Goal: Information Seeking & Learning: Learn about a topic

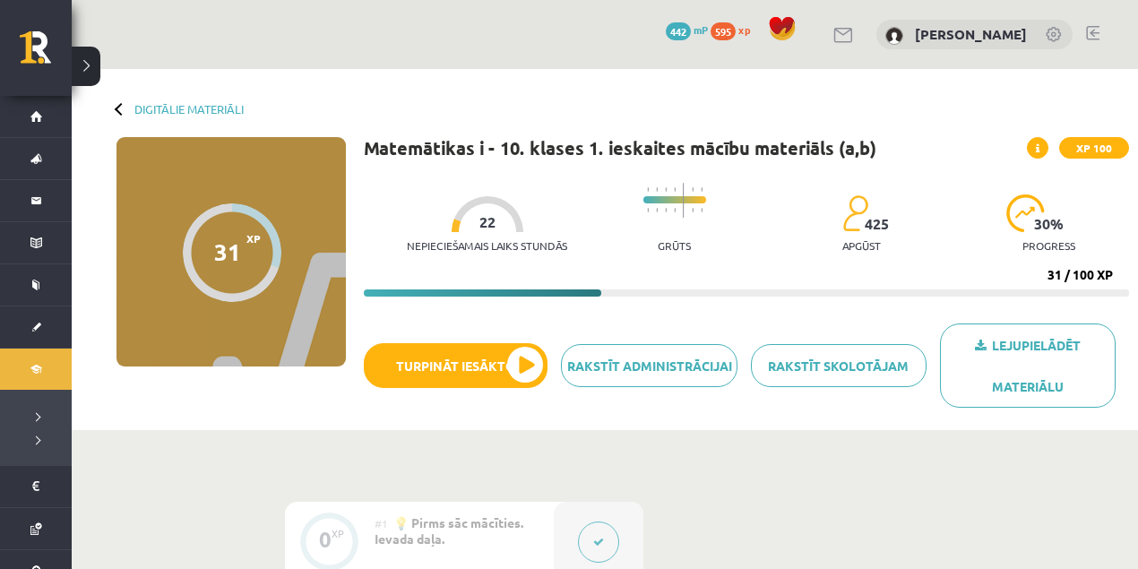
scroll to position [717, 0]
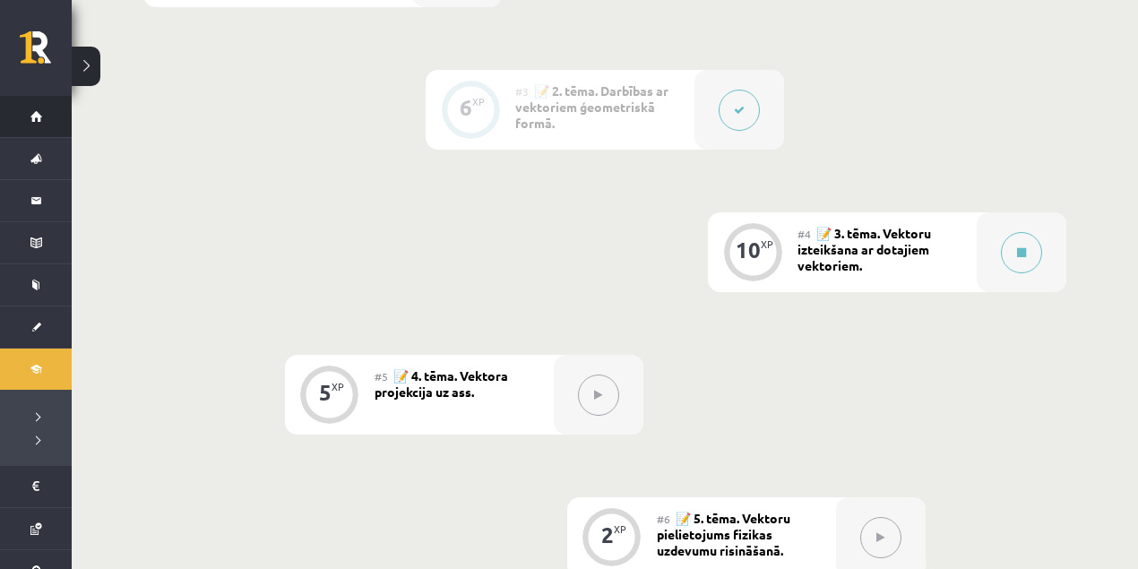
click at [28, 112] on link "Sākums" at bounding box center [36, 116] width 72 height 41
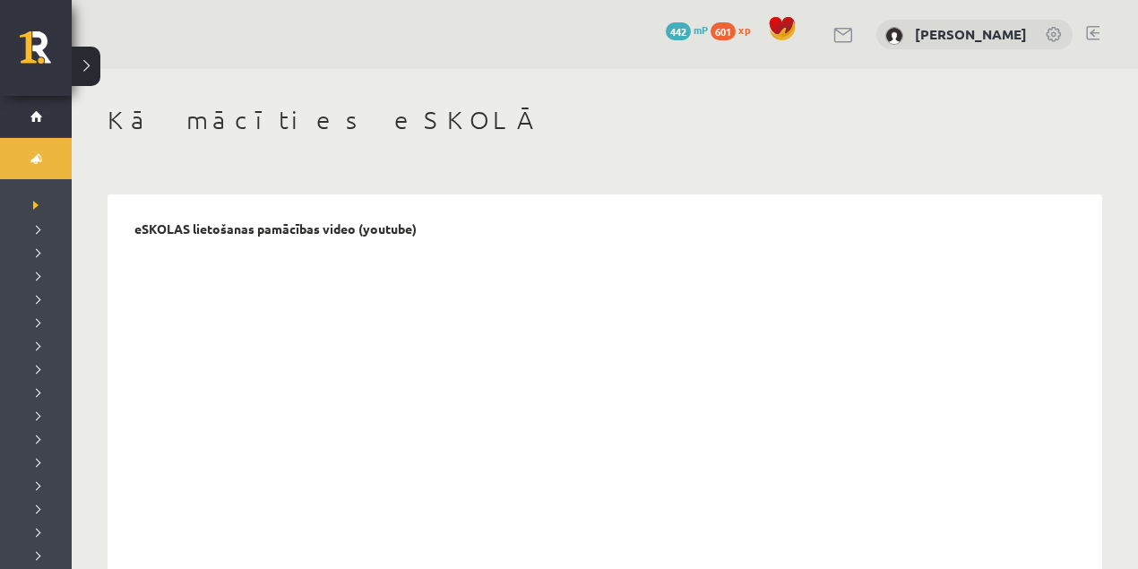
drag, startPoint x: 29, startPoint y: 28, endPoint x: 775, endPoint y: 209, distance: 768.2
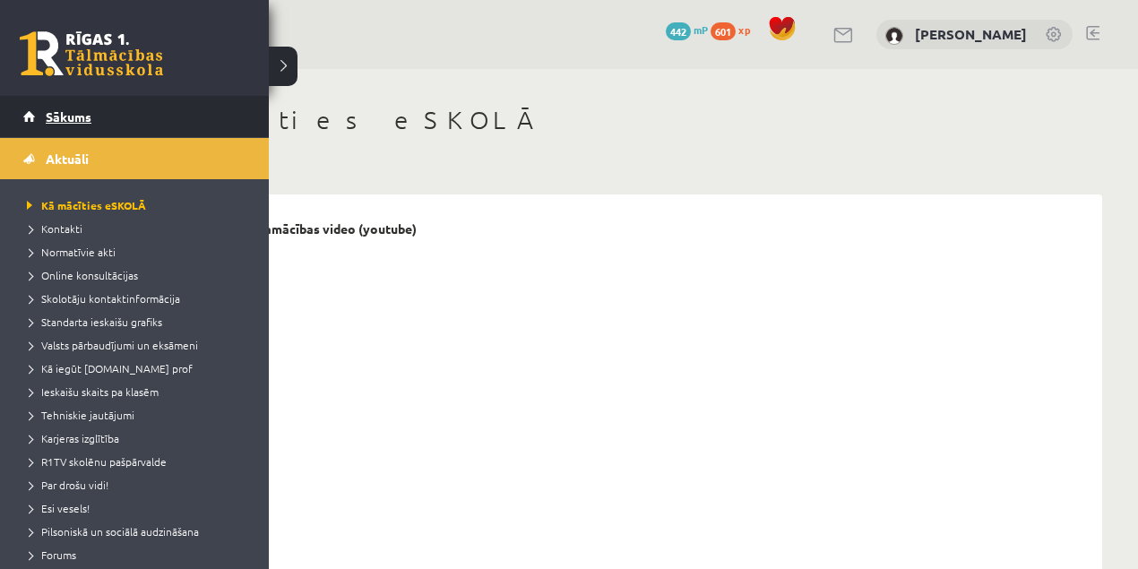
click at [46, 120] on span "Sākums" at bounding box center [69, 116] width 46 height 16
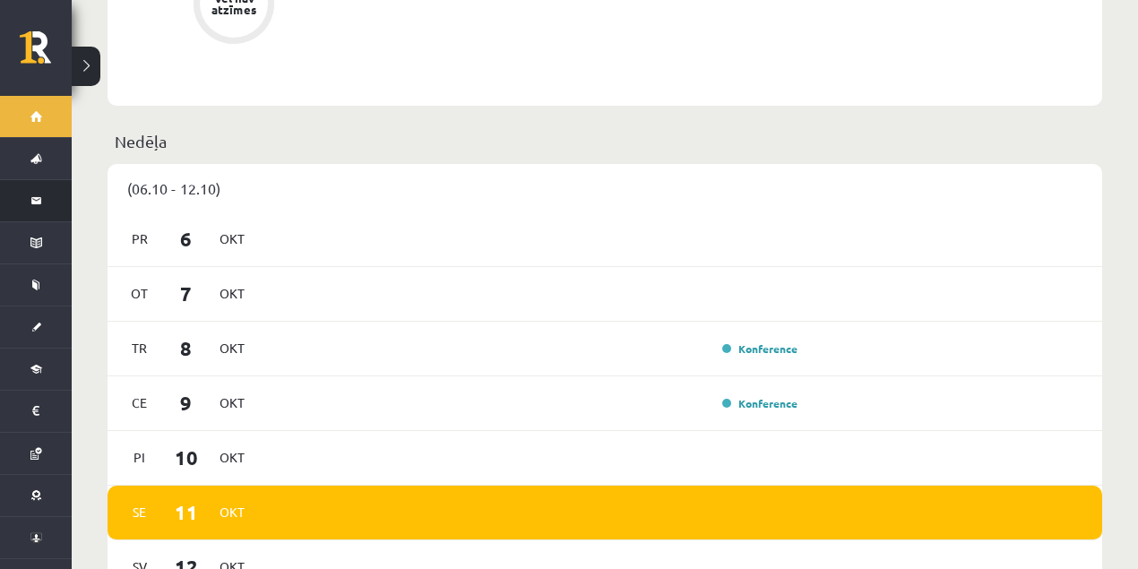
scroll to position [717, 0]
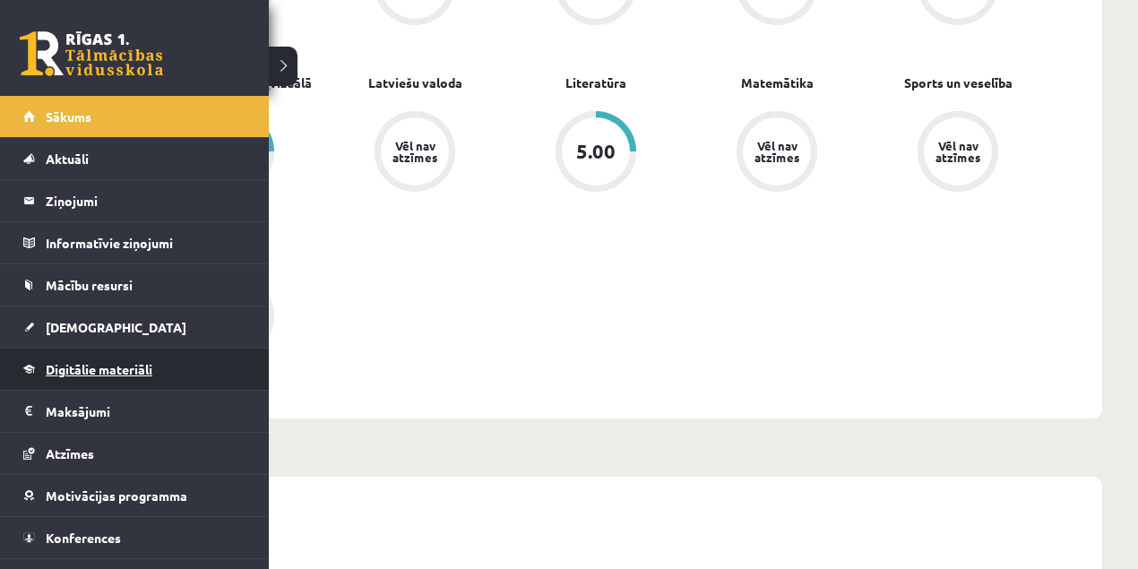
click at [90, 368] on span "Digitālie materiāli" at bounding box center [99, 369] width 107 height 16
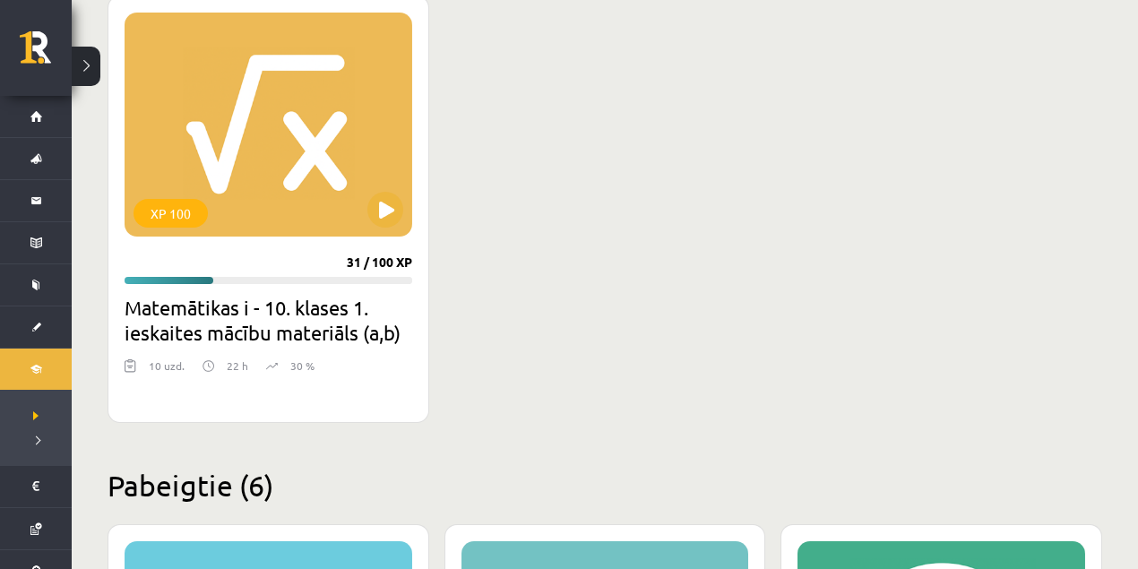
scroll to position [478, 0]
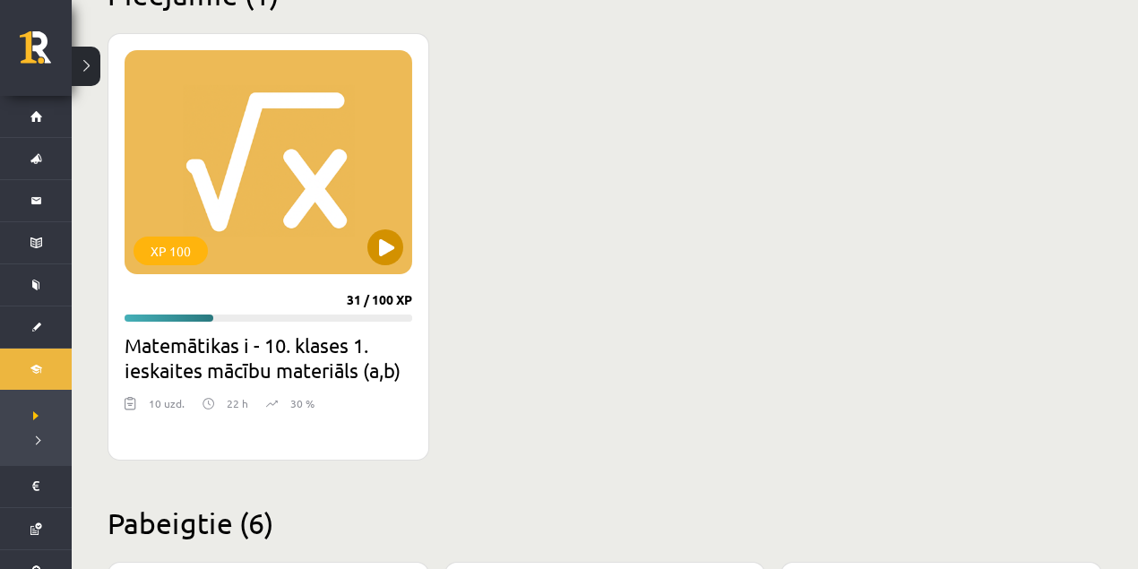
click at [393, 224] on div "XP 100" at bounding box center [269, 162] width 288 height 224
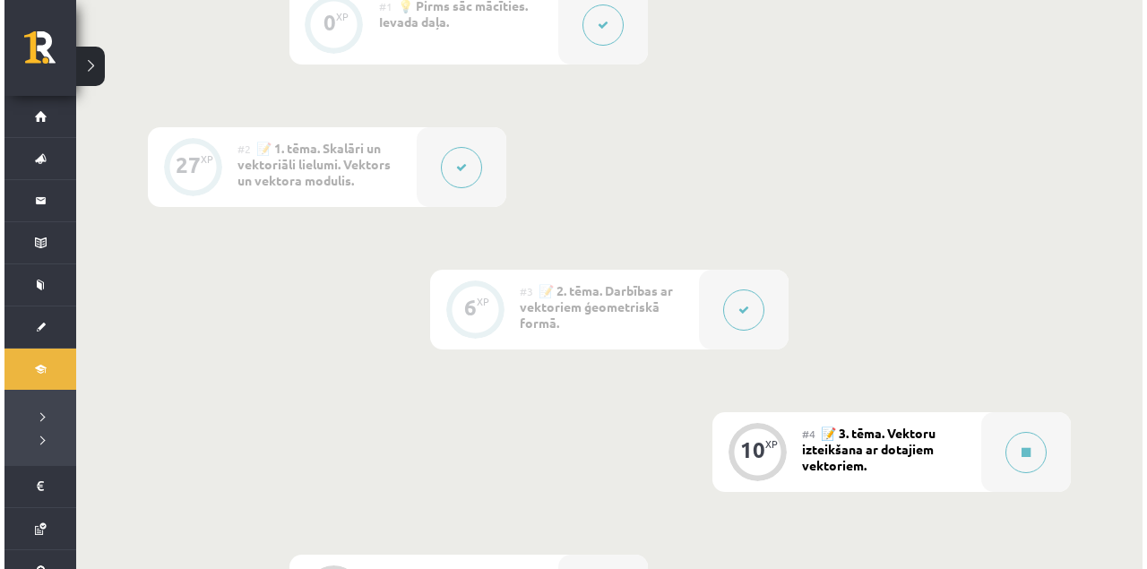
scroll to position [597, 0]
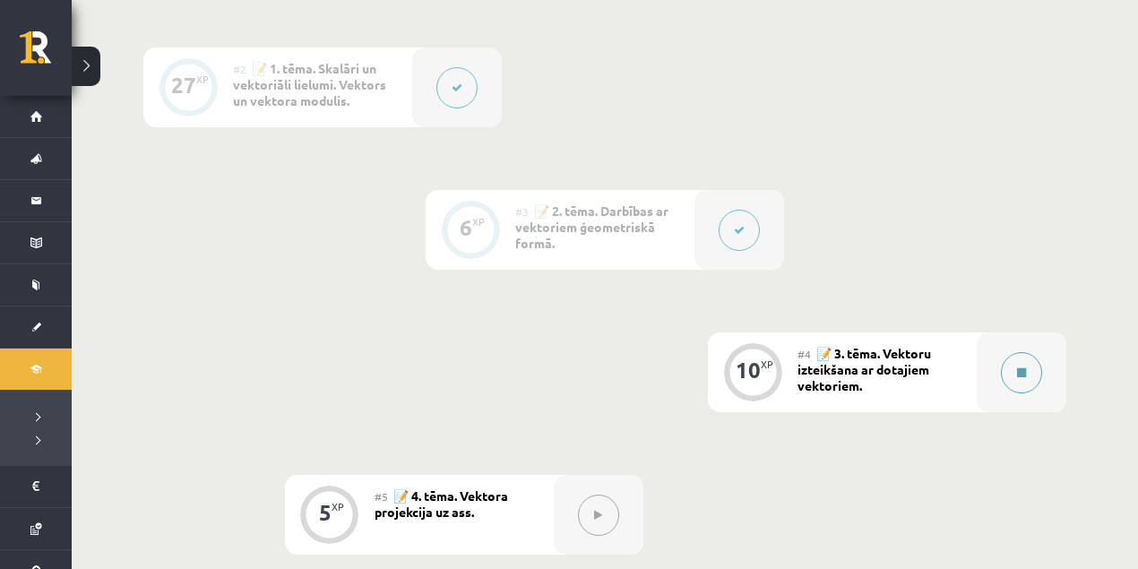
click at [1013, 367] on button at bounding box center [1021, 372] width 41 height 41
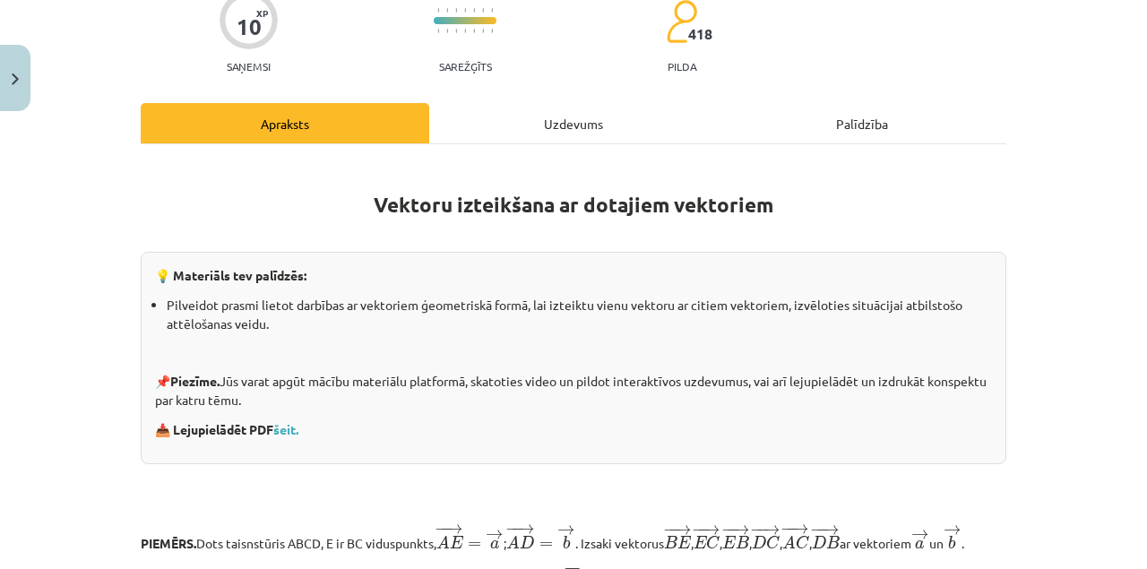
scroll to position [0, 0]
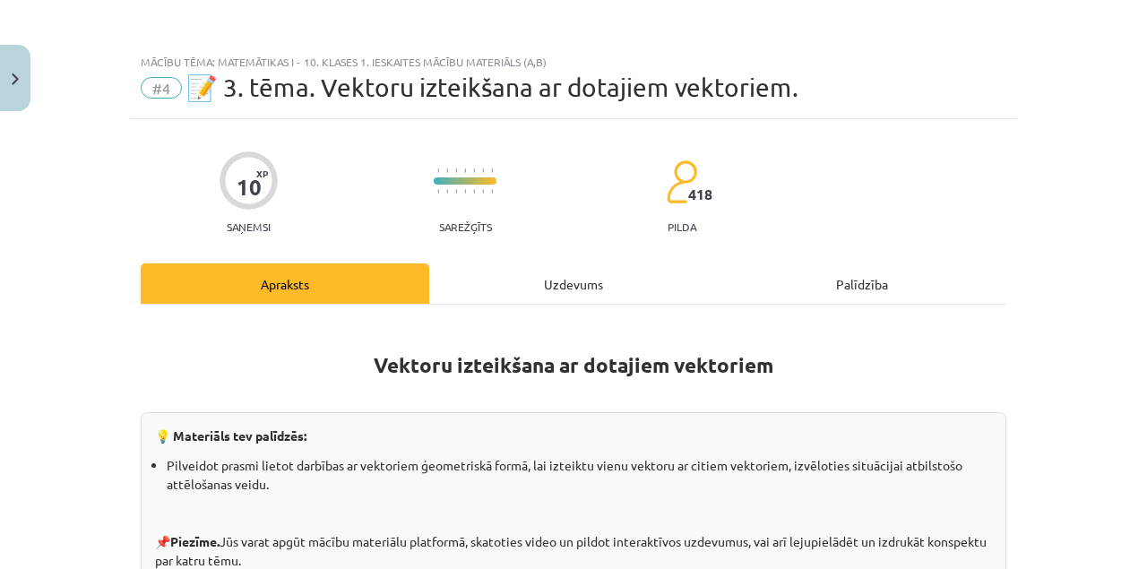
click at [543, 283] on div "Uzdevums" at bounding box center [573, 283] width 289 height 40
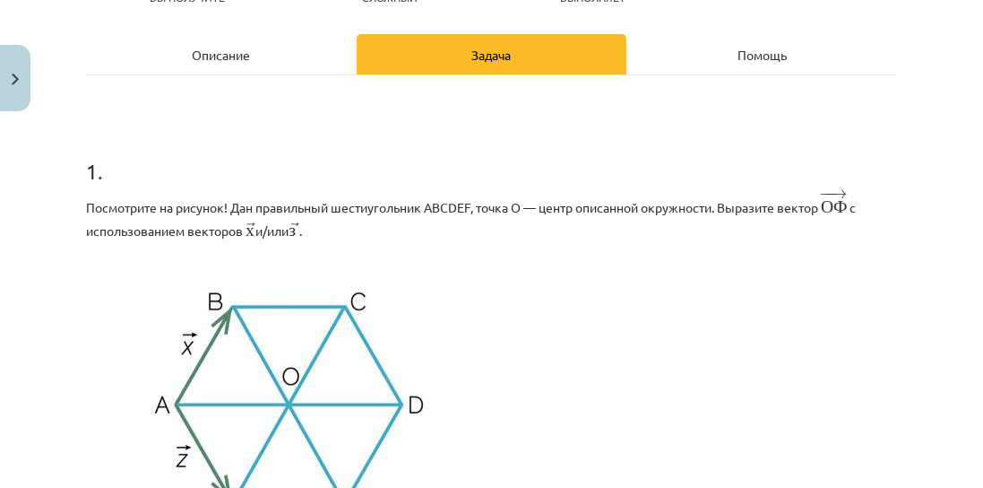
scroll to position [177, 0]
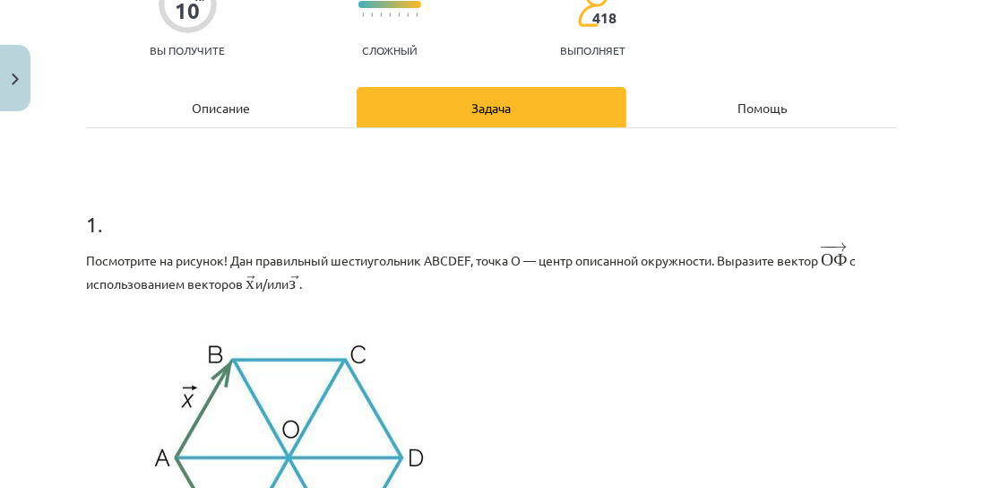
click at [297, 108] on div "Описание" at bounding box center [221, 107] width 271 height 40
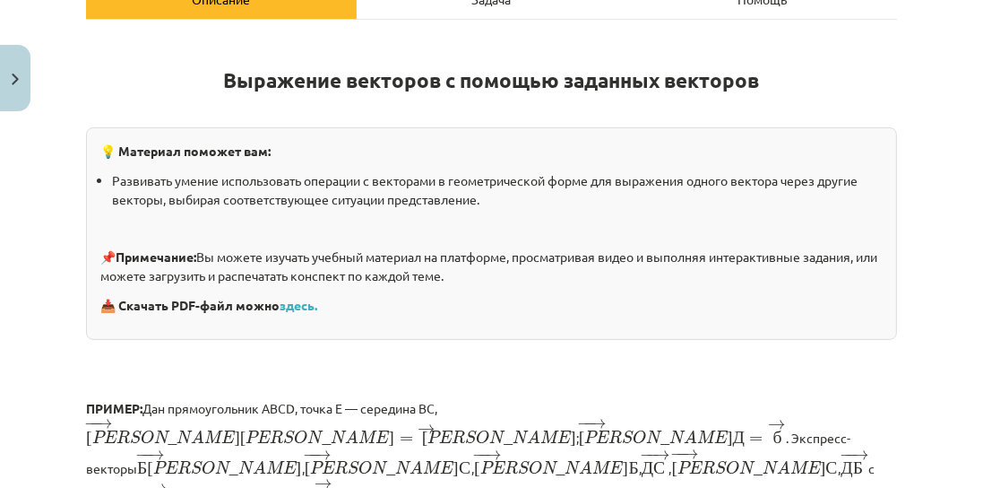
scroll to position [113, 0]
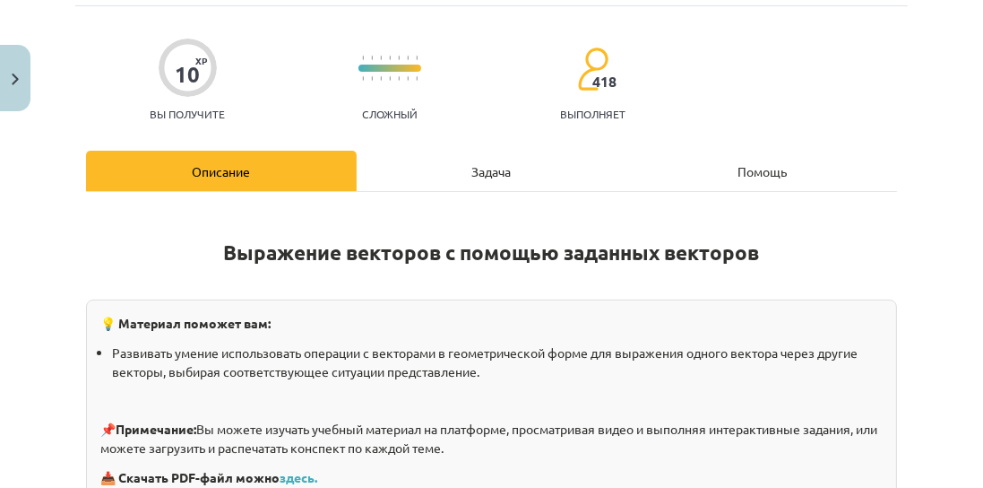
drag, startPoint x: 782, startPoint y: 306, endPoint x: 778, endPoint y: 272, distance: 33.5
click at [782, 306] on div "💡 Материал поможет вам: Развивать умение использовать операции с векторами в ге…" at bounding box center [491, 405] width 811 height 212
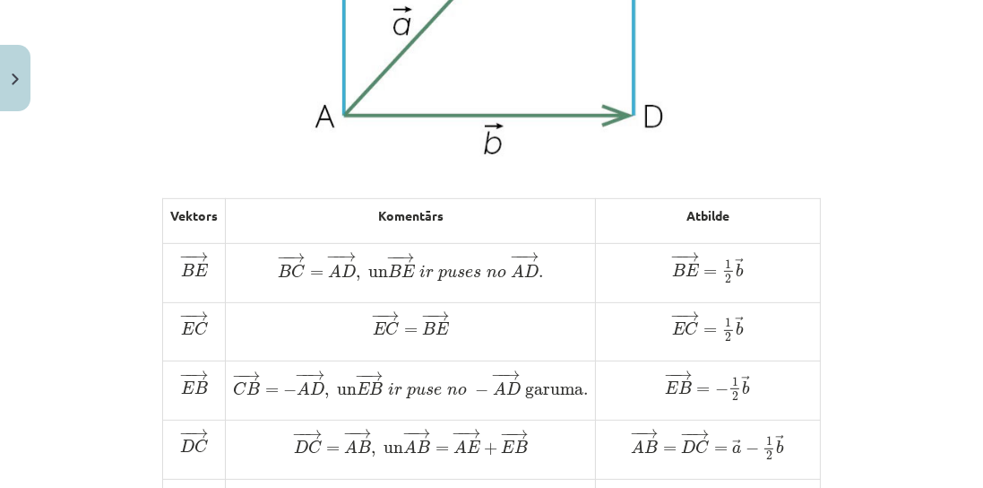
scroll to position [830, 0]
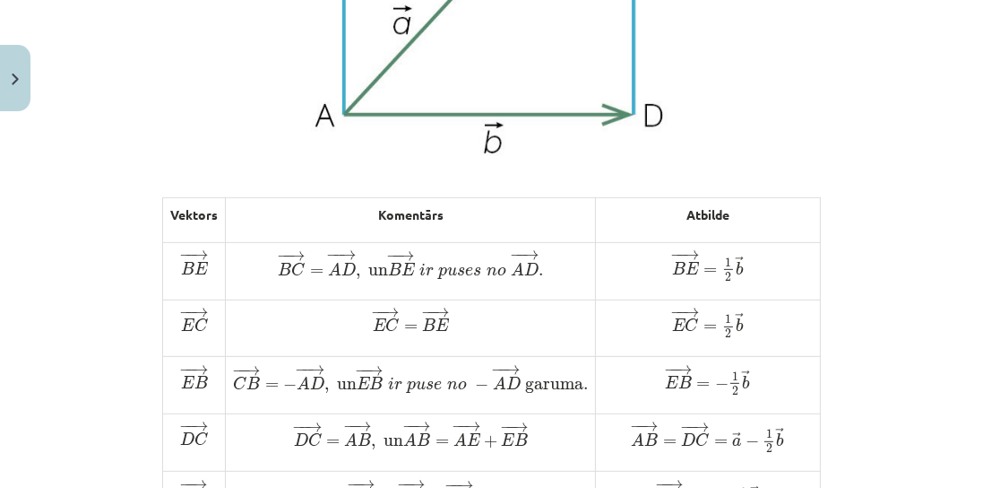
drag, startPoint x: 566, startPoint y: 263, endPoint x: 473, endPoint y: 273, distance: 92.9
click at [473, 273] on p "− − → B C = − − → A D , un − − → B E i r p u s e s n o − − → A D . B C → = A D …" at bounding box center [410, 265] width 355 height 30
click at [844, 123] on p at bounding box center [491, 40] width 811 height 233
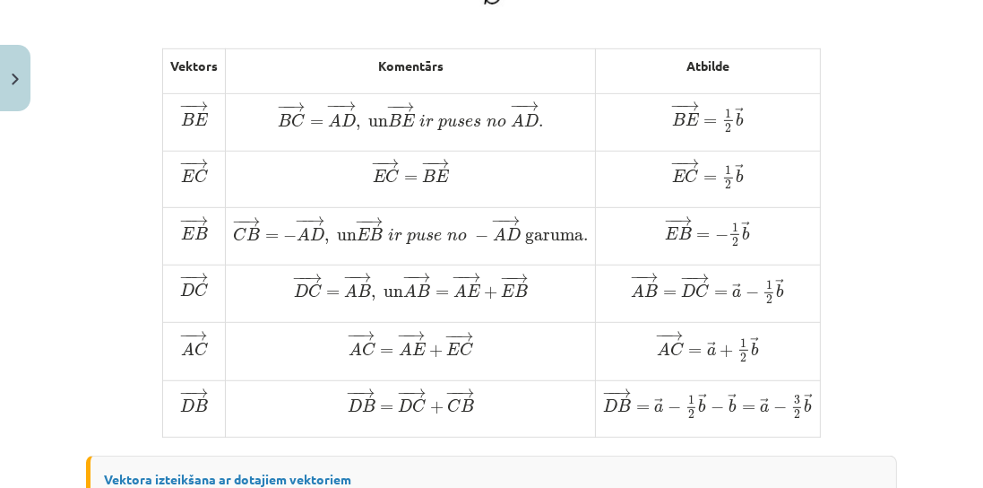
scroll to position [983, 0]
